Goal: Navigation & Orientation: Find specific page/section

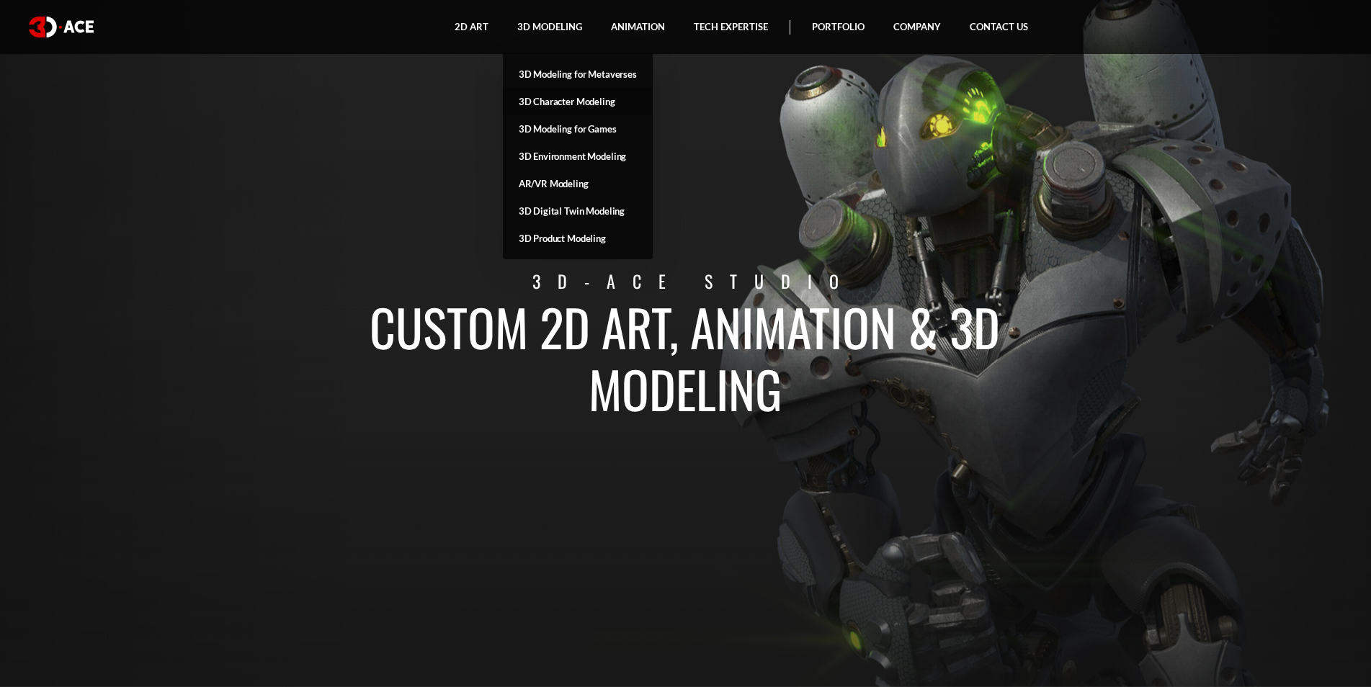
click at [564, 102] on link "3D Character Modeling" at bounding box center [578, 101] width 150 height 27
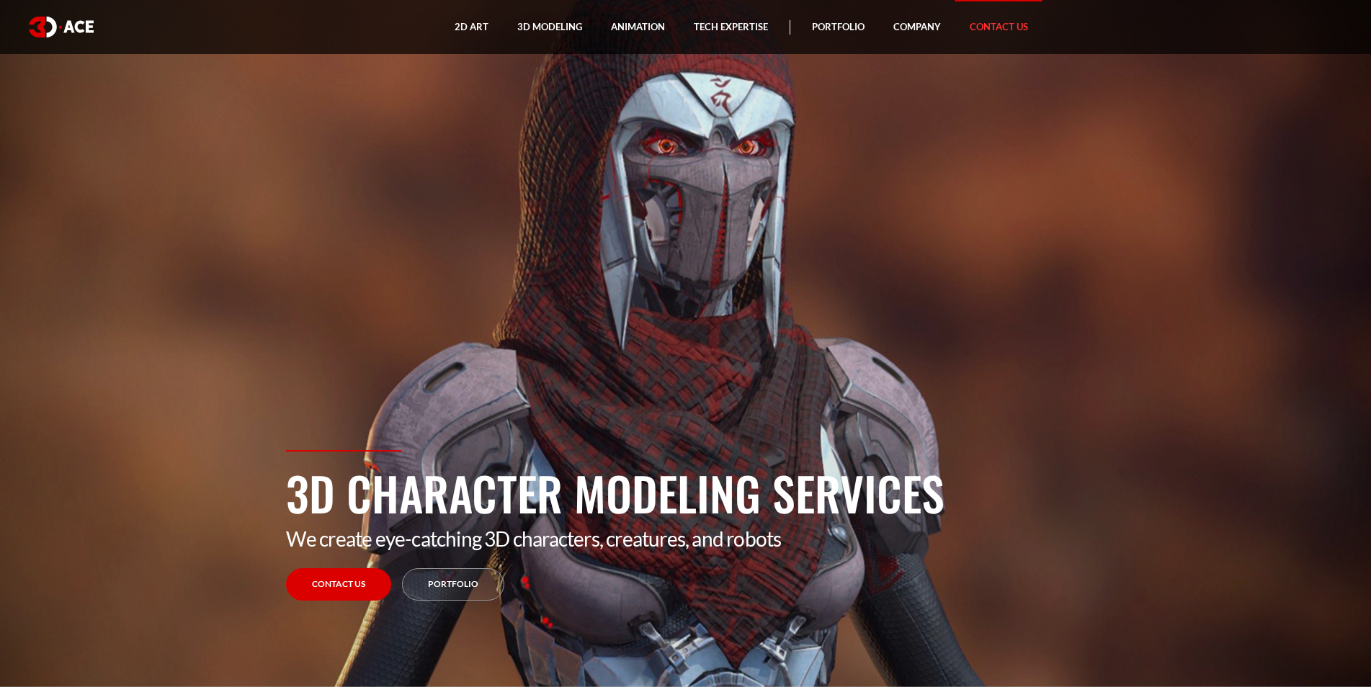
click at [1013, 24] on link "Contact Us" at bounding box center [998, 27] width 87 height 54
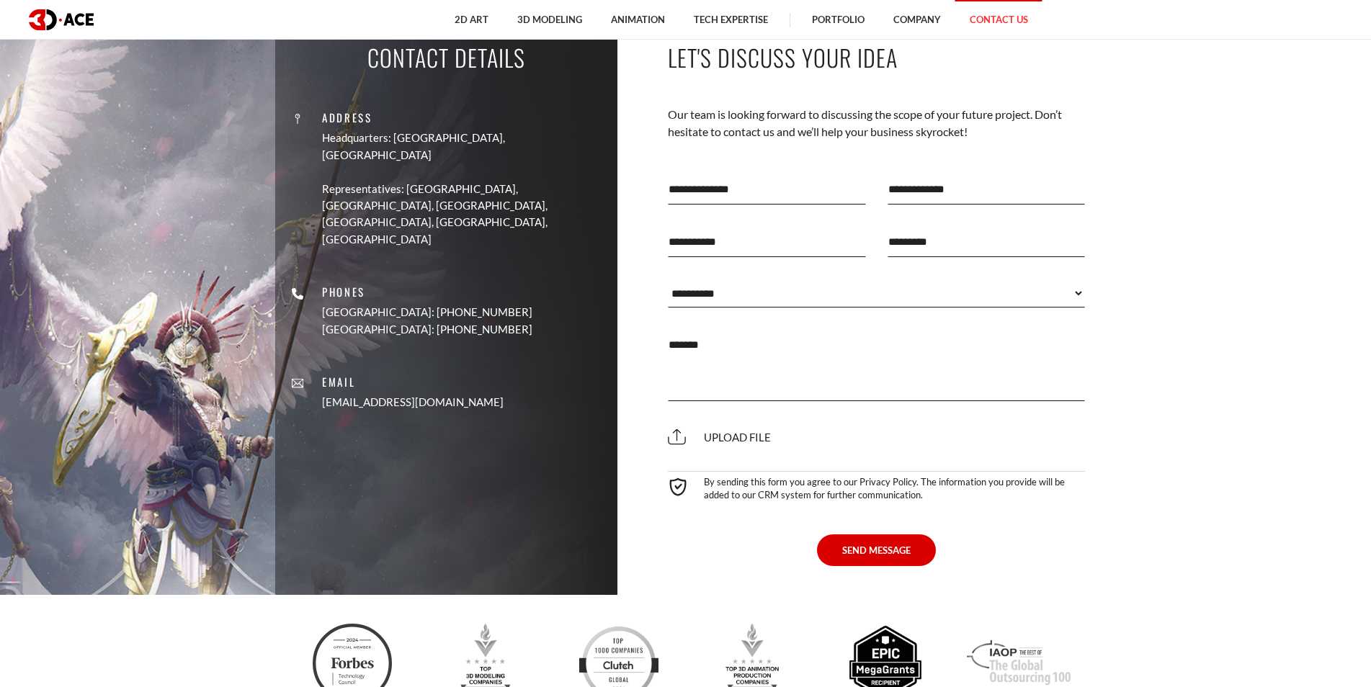
scroll to position [720, 0]
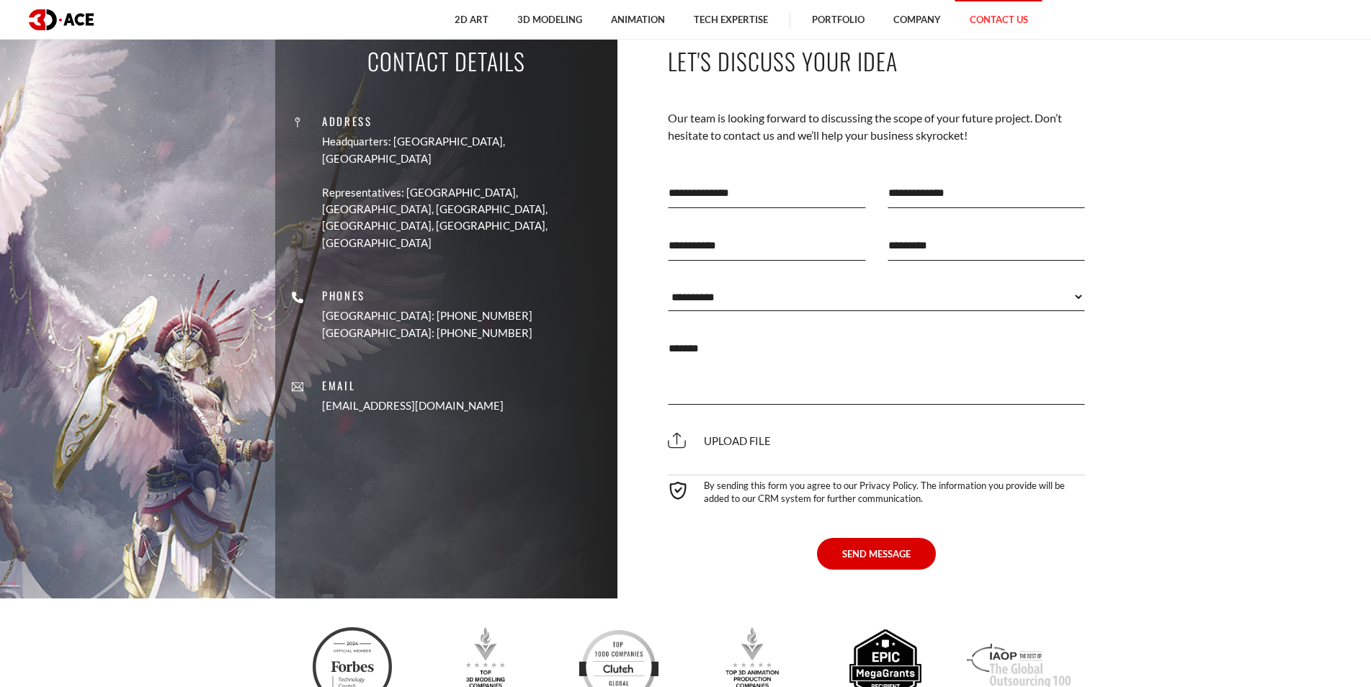
click at [900, 288] on select "**********" at bounding box center [877, 296] width 418 height 29
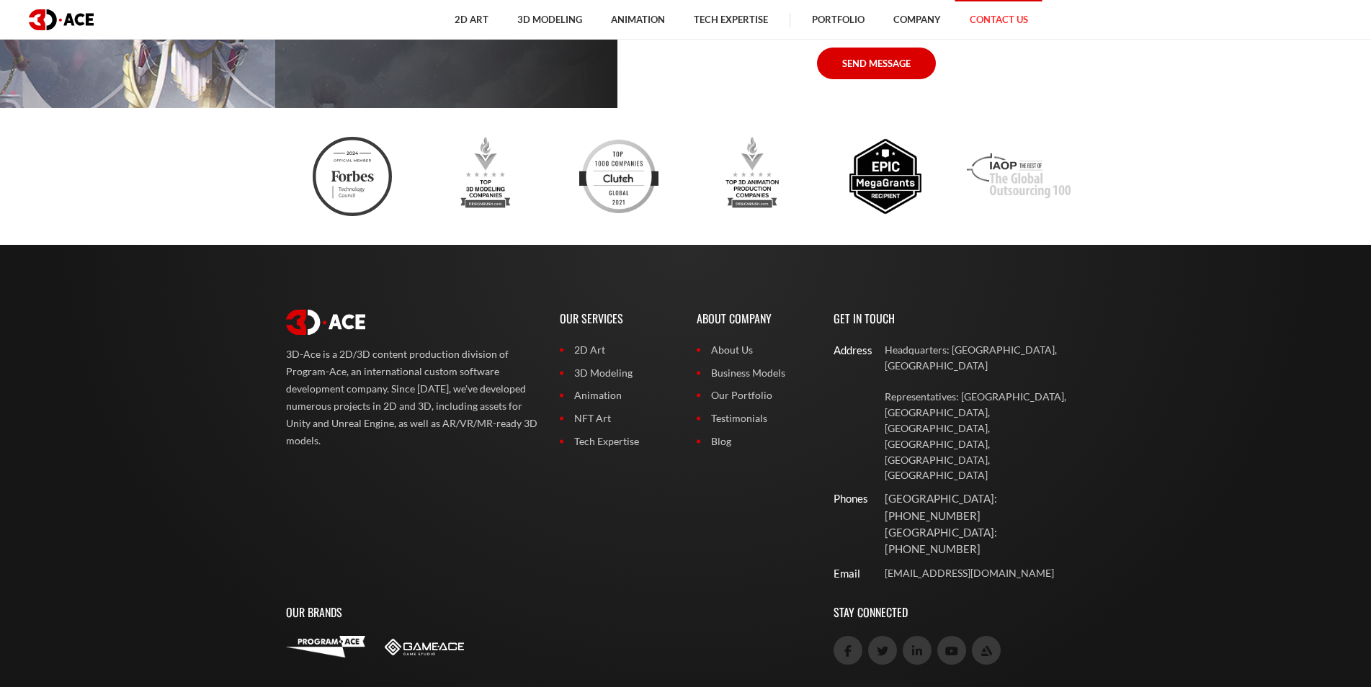
scroll to position [1216, 0]
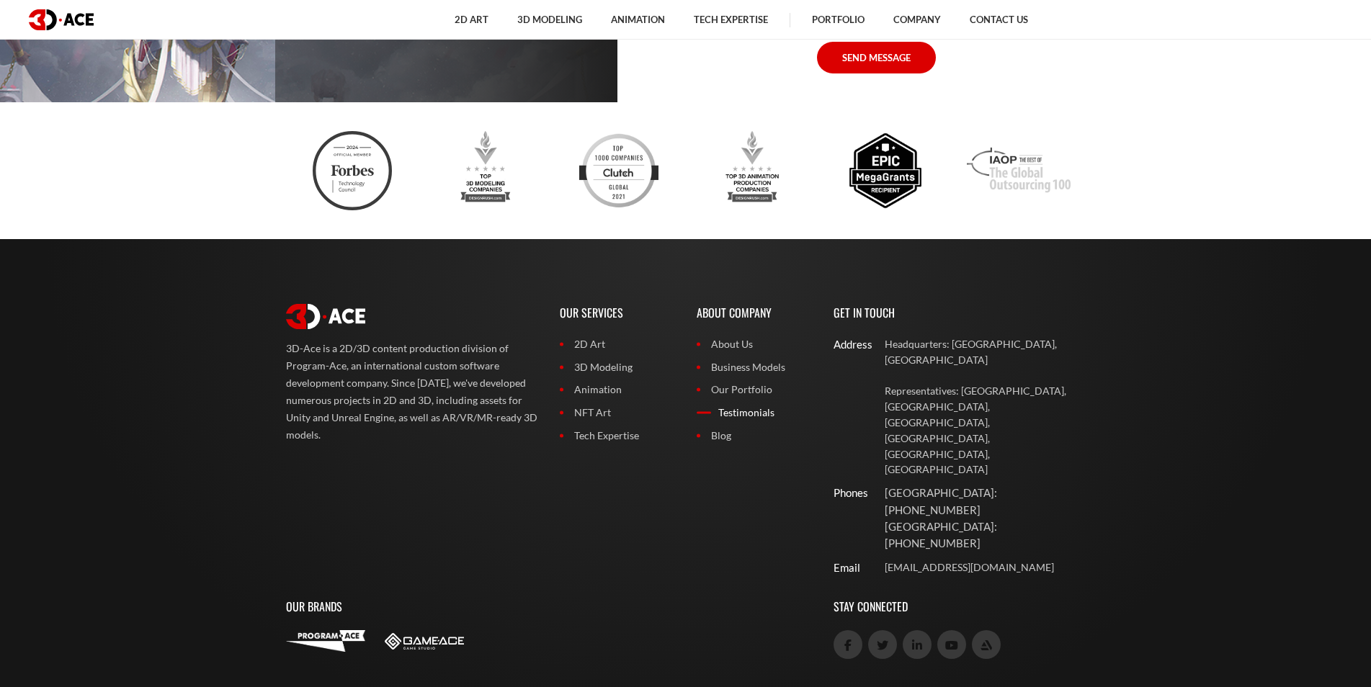
click at [759, 406] on link "Testimonials" at bounding box center [753, 413] width 115 height 16
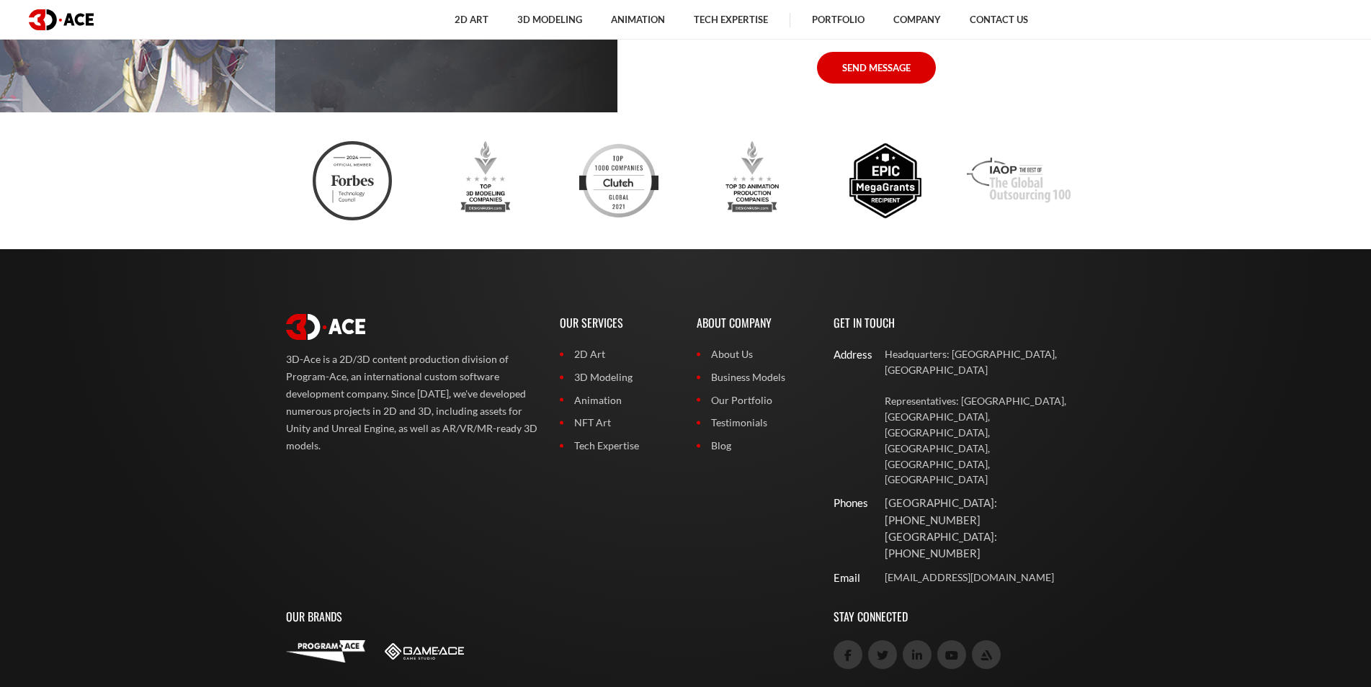
scroll to position [2876, 0]
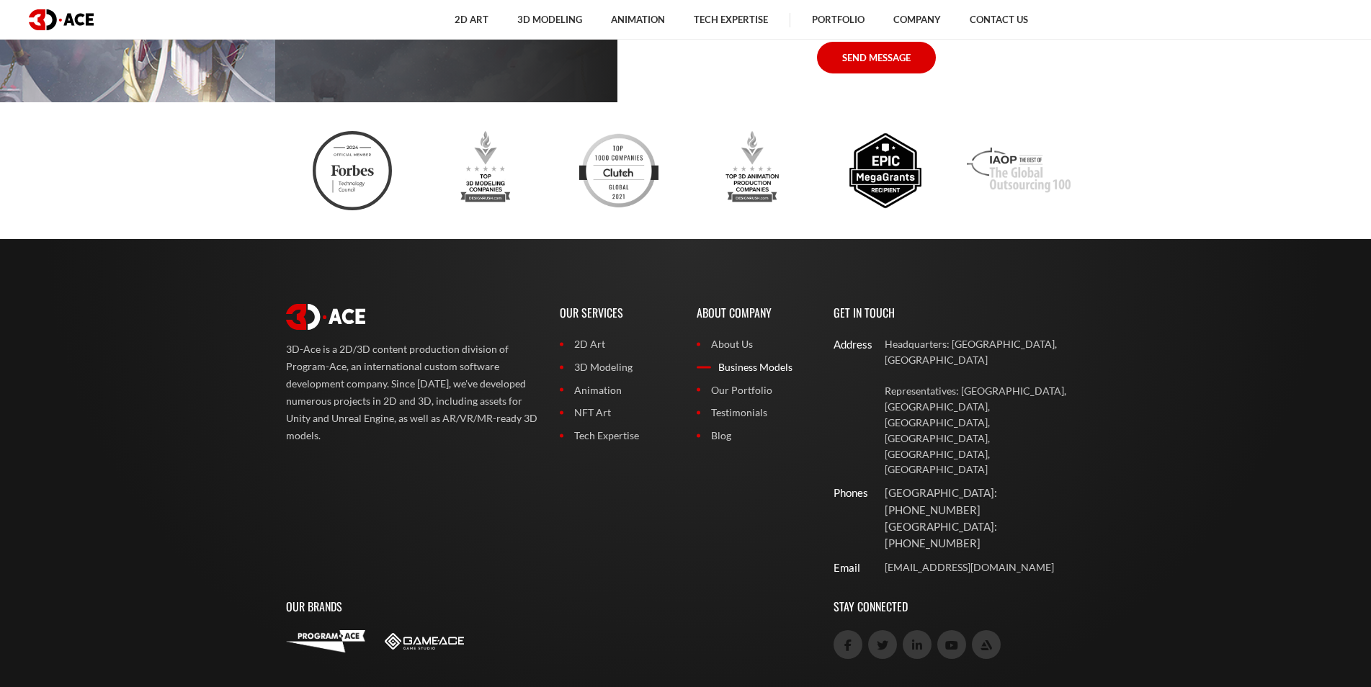
click at [740, 364] on link "Business Models" at bounding box center [753, 367] width 115 height 16
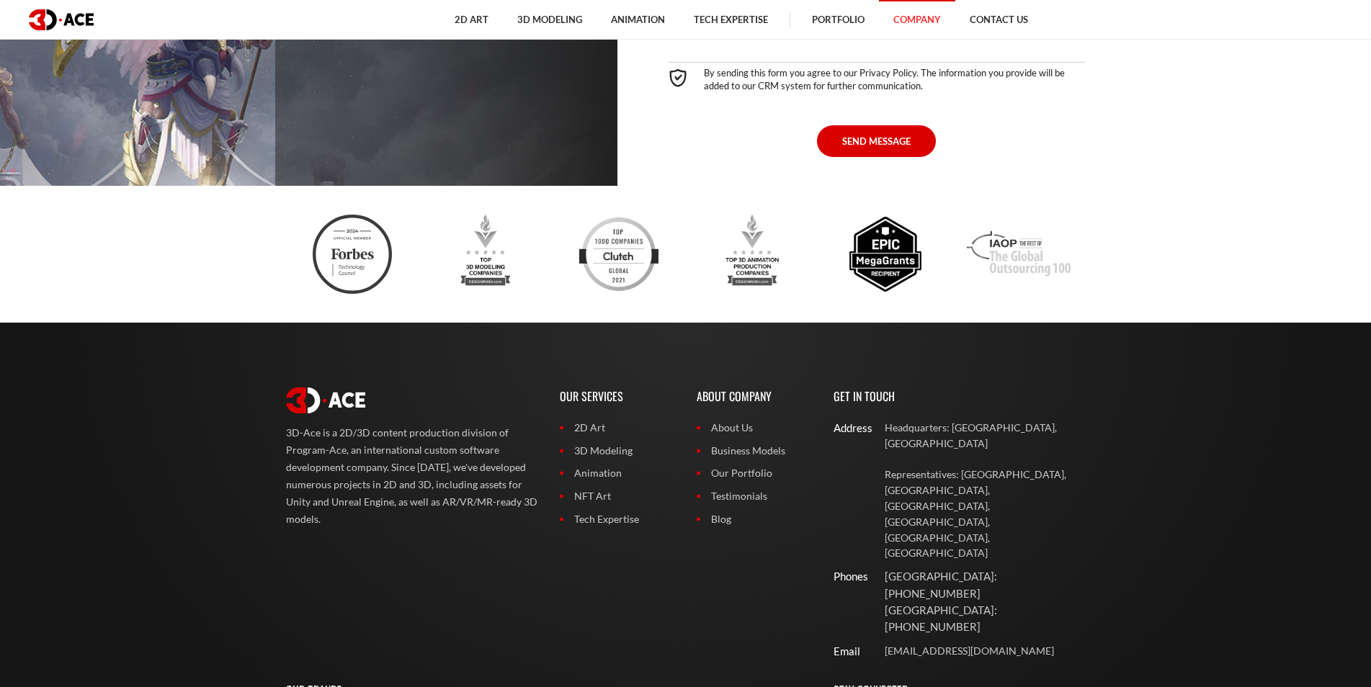
scroll to position [2194, 0]
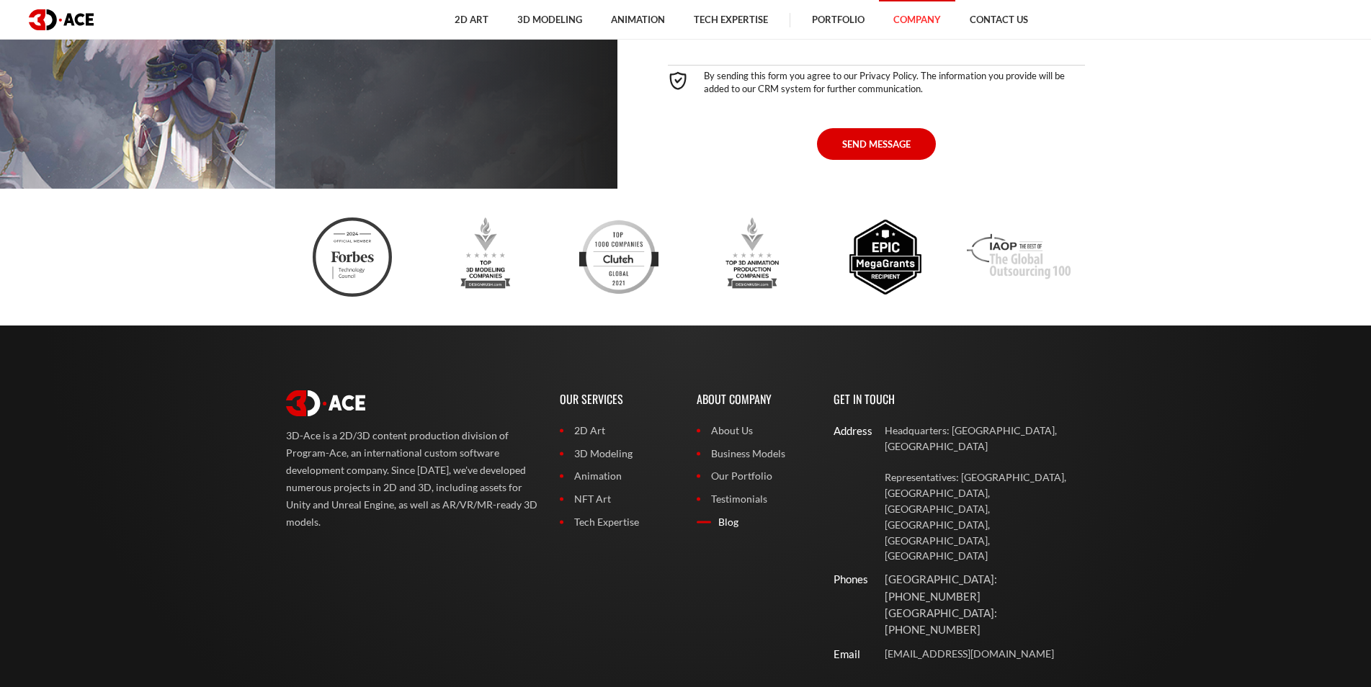
click at [712, 515] on link "Blog" at bounding box center [753, 522] width 115 height 16
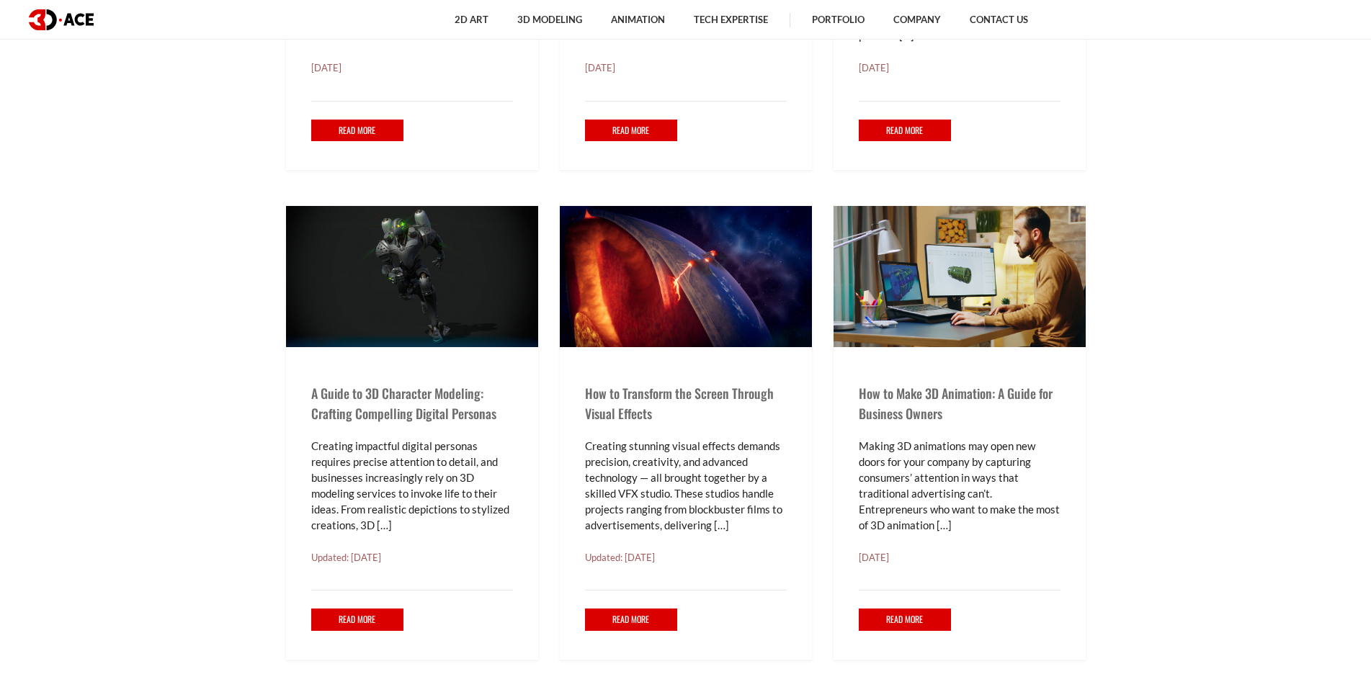
scroll to position [1080, 0]
